Goal: Check status: Check status

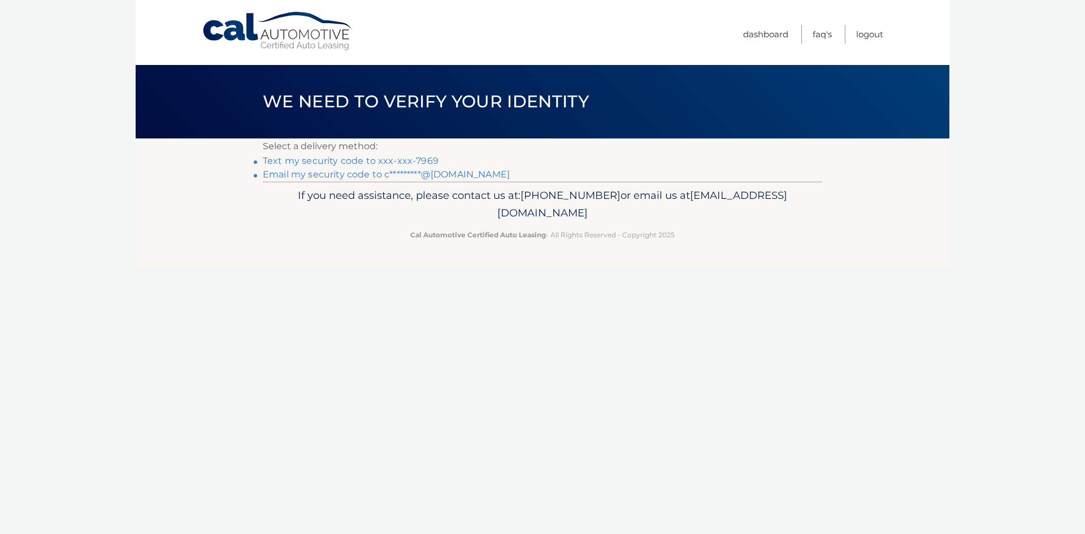
click at [408, 160] on link "Text my security code to xxx-xxx-7969" at bounding box center [351, 160] width 176 height 11
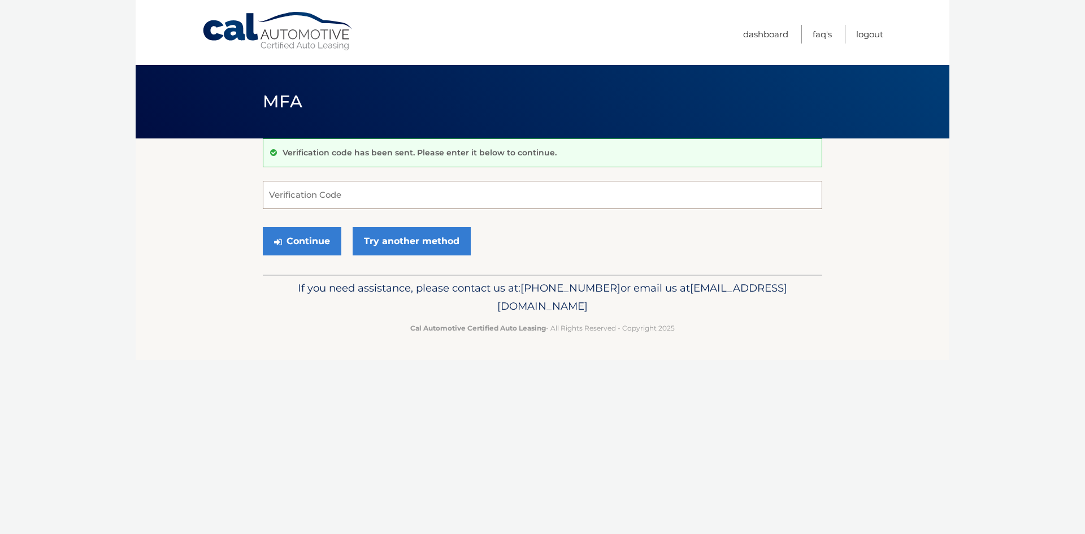
click at [466, 188] on input "Verification Code" at bounding box center [542, 195] width 559 height 28
click at [297, 197] on input "Verification Code" at bounding box center [542, 195] width 559 height 28
type input "257208"
click at [263, 227] on button "Continue" at bounding box center [302, 241] width 79 height 28
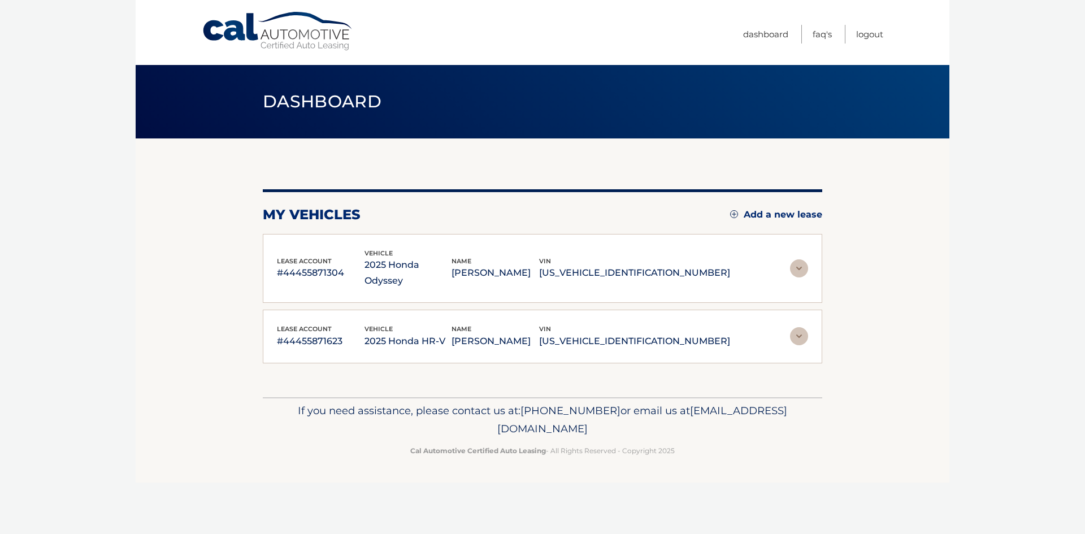
drag, startPoint x: 803, startPoint y: 264, endPoint x: 796, endPoint y: 264, distance: 7.4
click at [803, 264] on img at bounding box center [799, 268] width 18 height 18
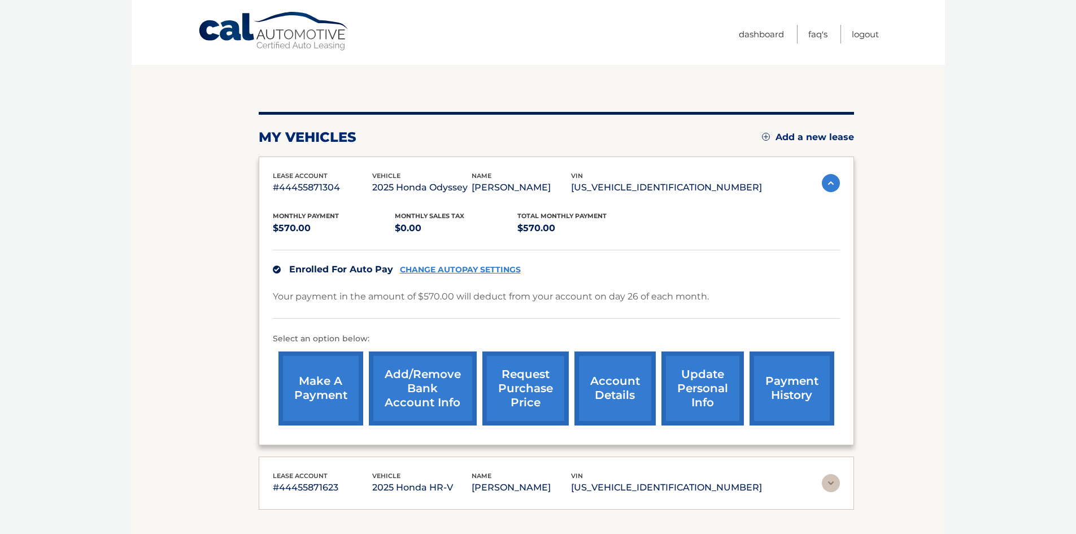
scroll to position [173, 0]
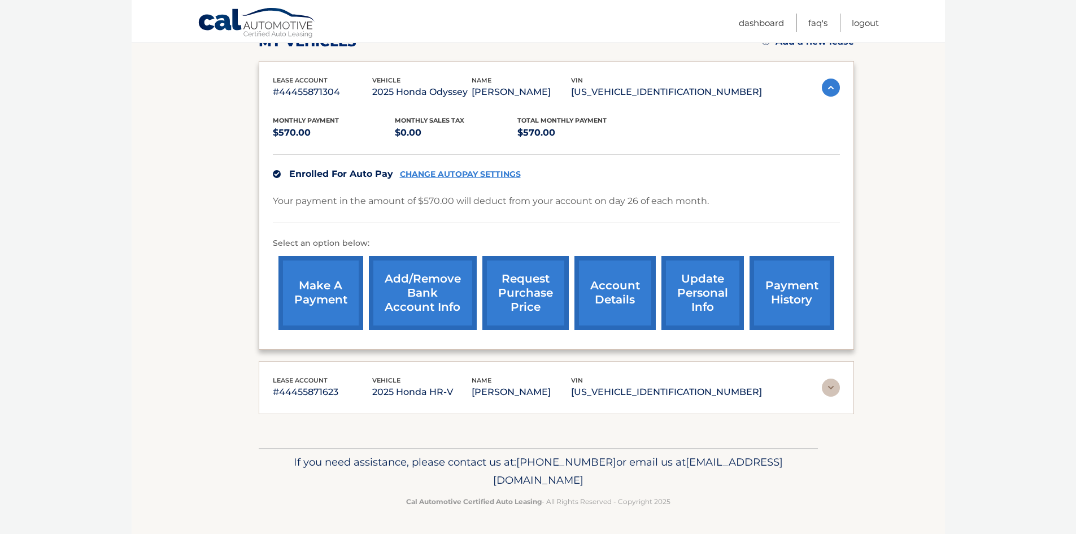
click at [796, 289] on link "payment history" at bounding box center [792, 293] width 85 height 74
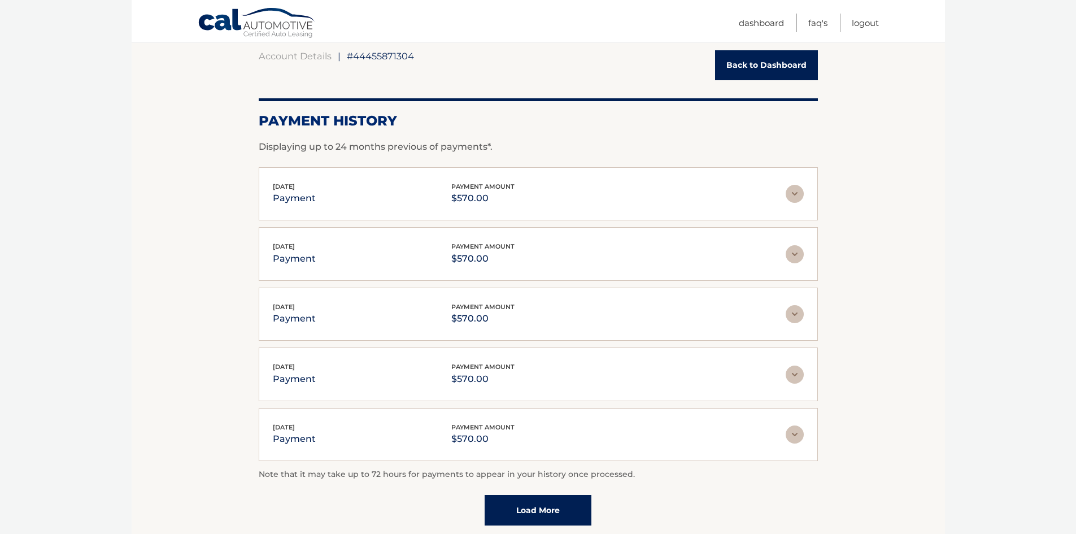
scroll to position [113, 0]
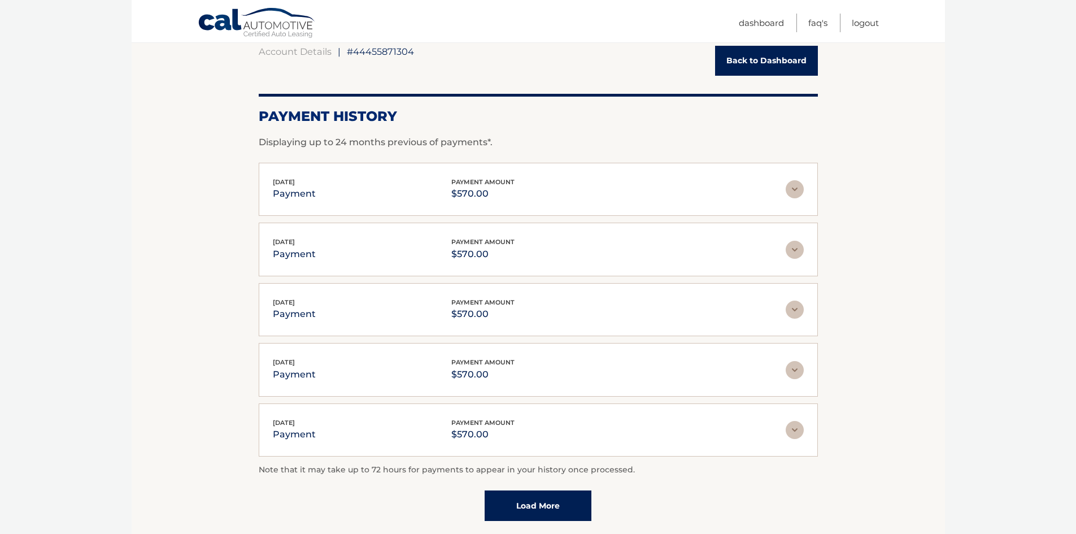
click at [776, 56] on link "Back to Dashboard" at bounding box center [766, 61] width 103 height 30
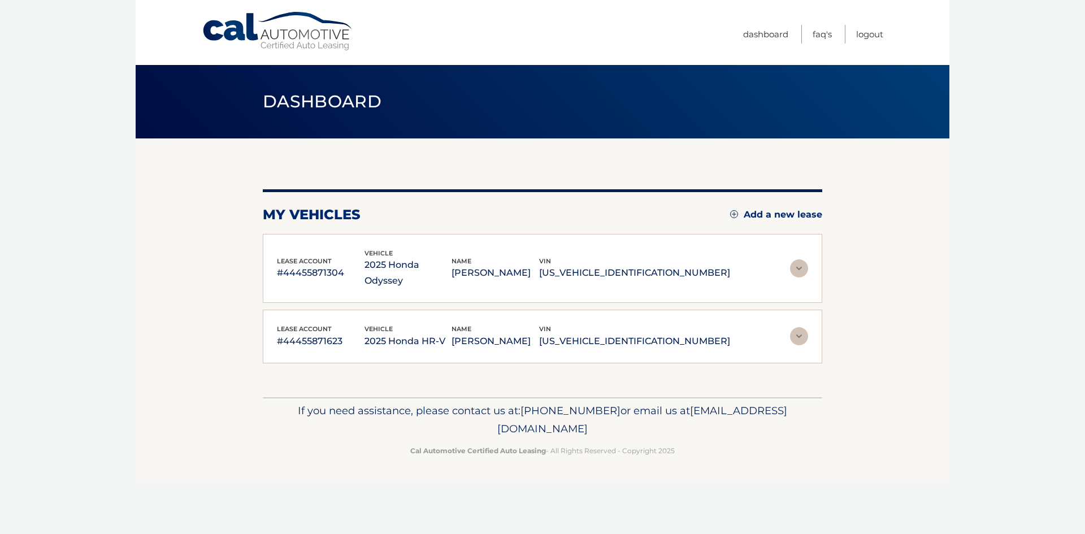
click at [802, 327] on img at bounding box center [799, 336] width 18 height 18
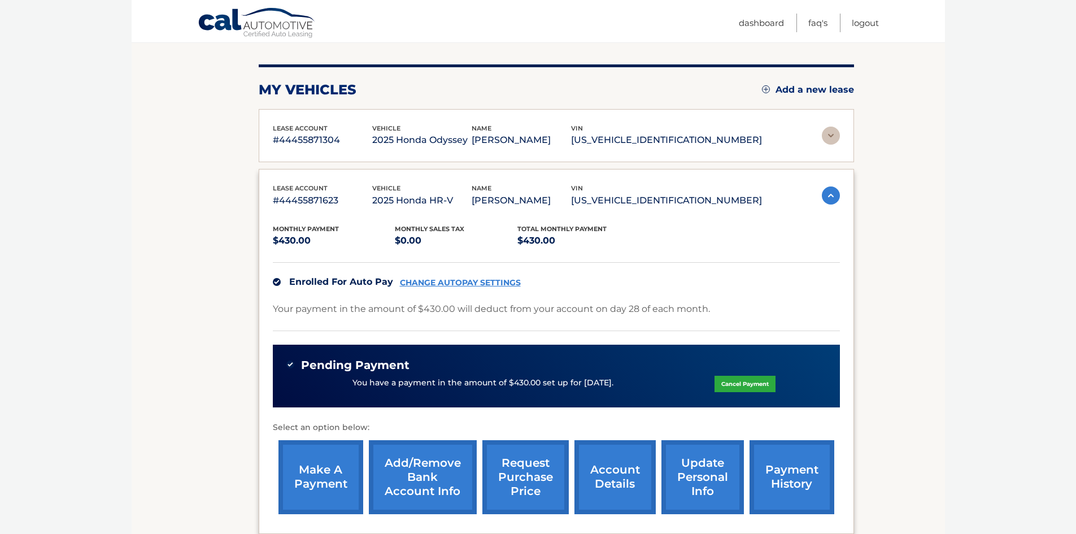
scroll to position [226, 0]
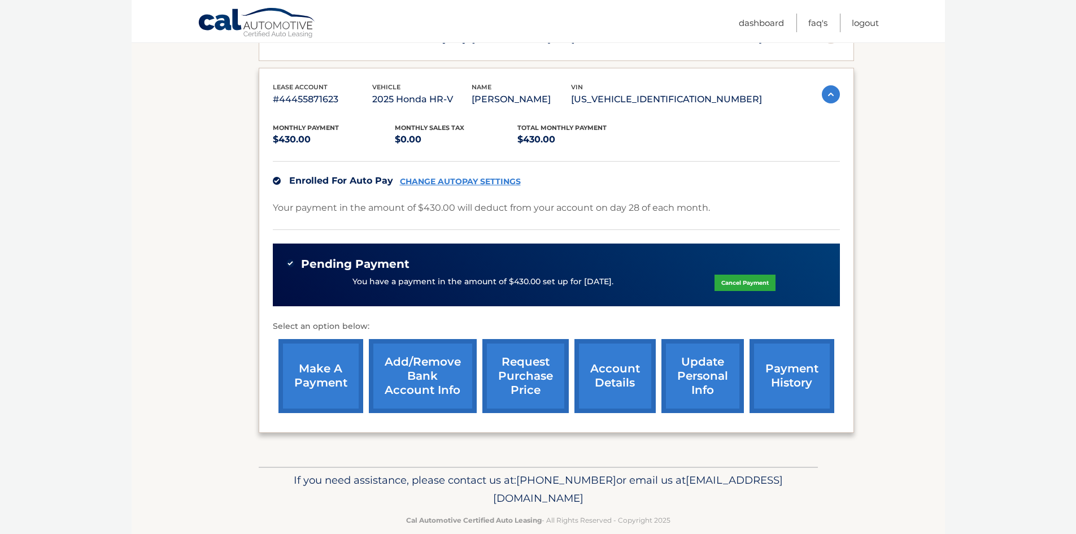
click at [785, 365] on link "payment history" at bounding box center [792, 376] width 85 height 74
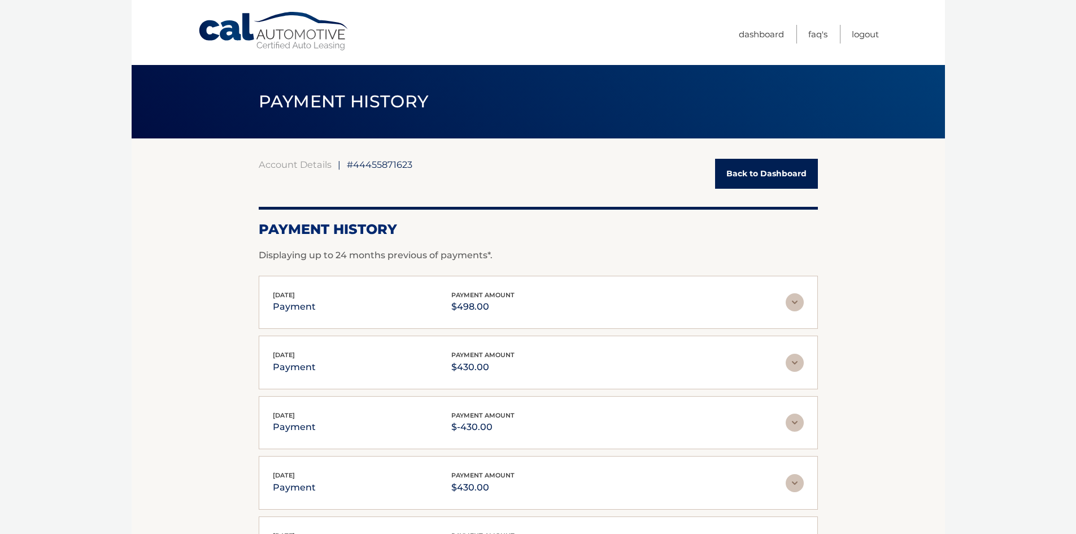
click at [776, 169] on link "Back to Dashboard" at bounding box center [766, 174] width 103 height 30
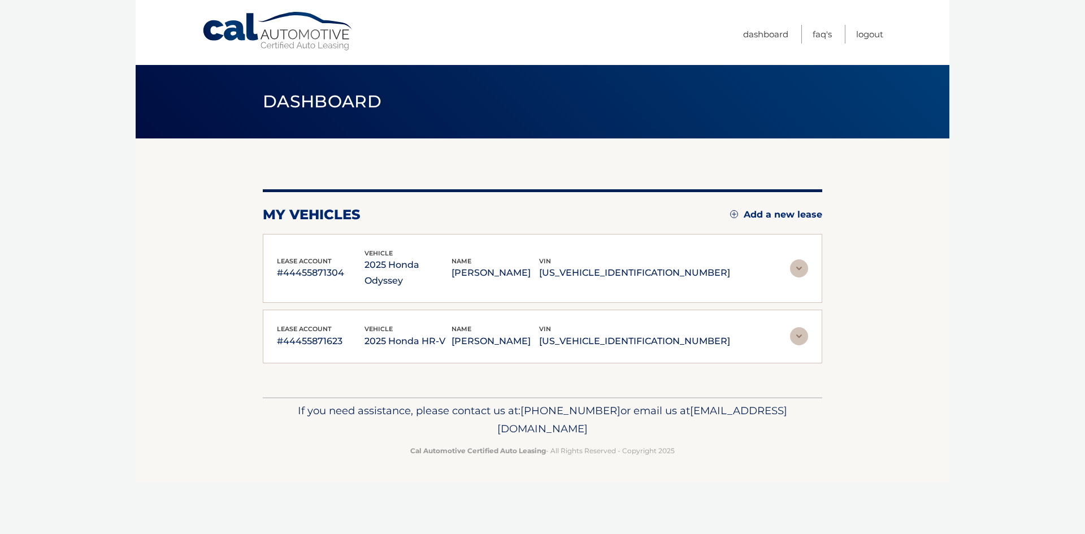
click at [946, 285] on section "my vehicles Add a new lease lease account #44455871304 vehicle 2025 Honda Odyss…" at bounding box center [543, 267] width 814 height 259
